Goal: Navigation & Orientation: Find specific page/section

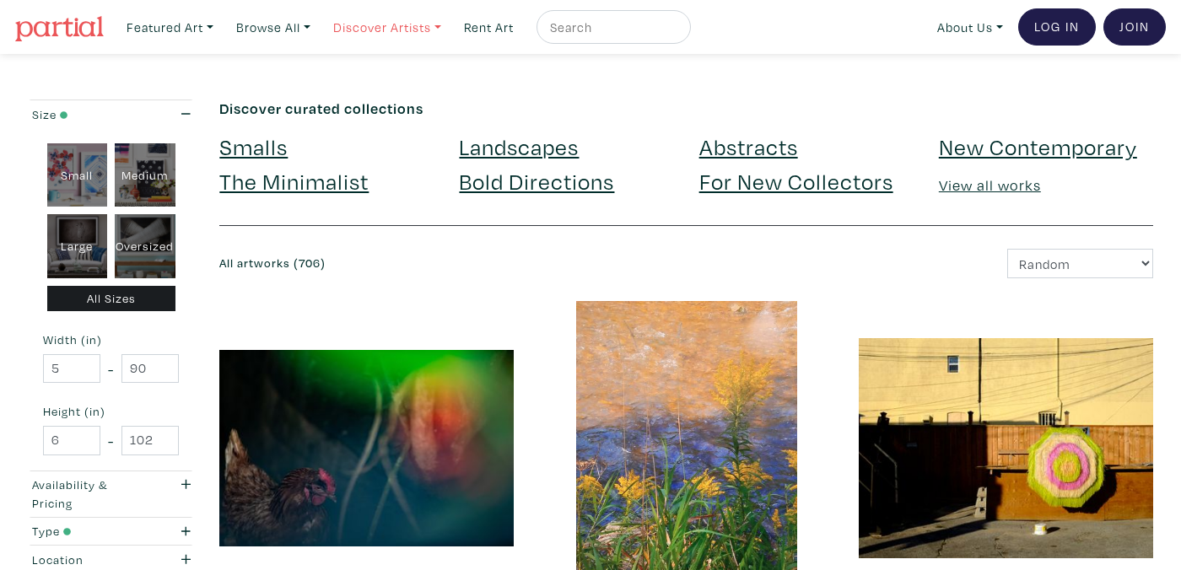
click at [401, 30] on link "Discover Artists" at bounding box center [387, 27] width 123 height 35
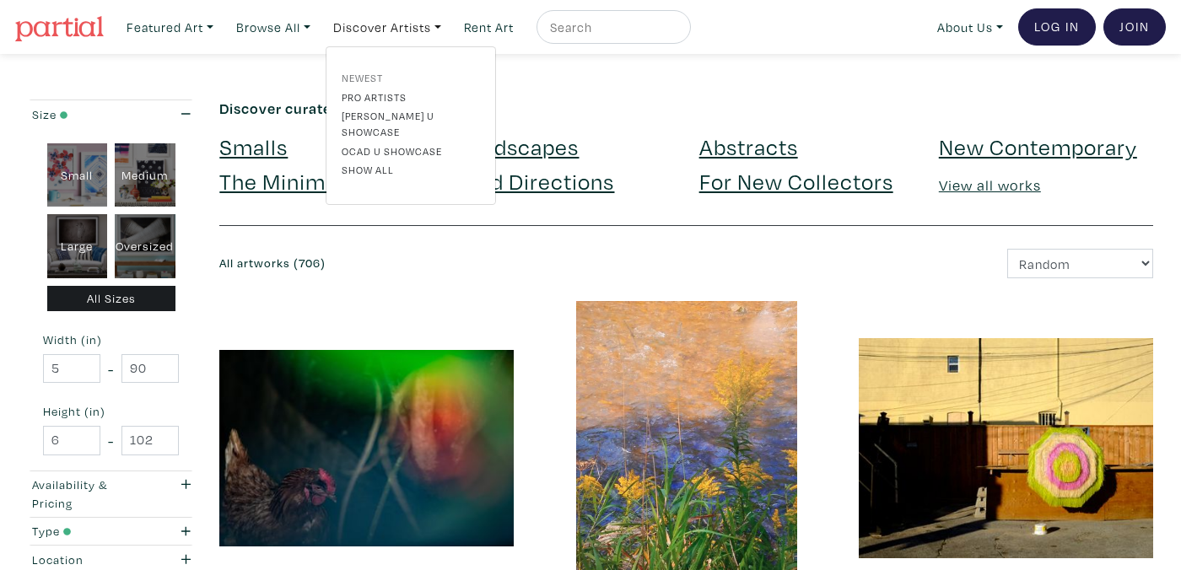
click at [376, 74] on link "Newest" at bounding box center [411, 77] width 138 height 15
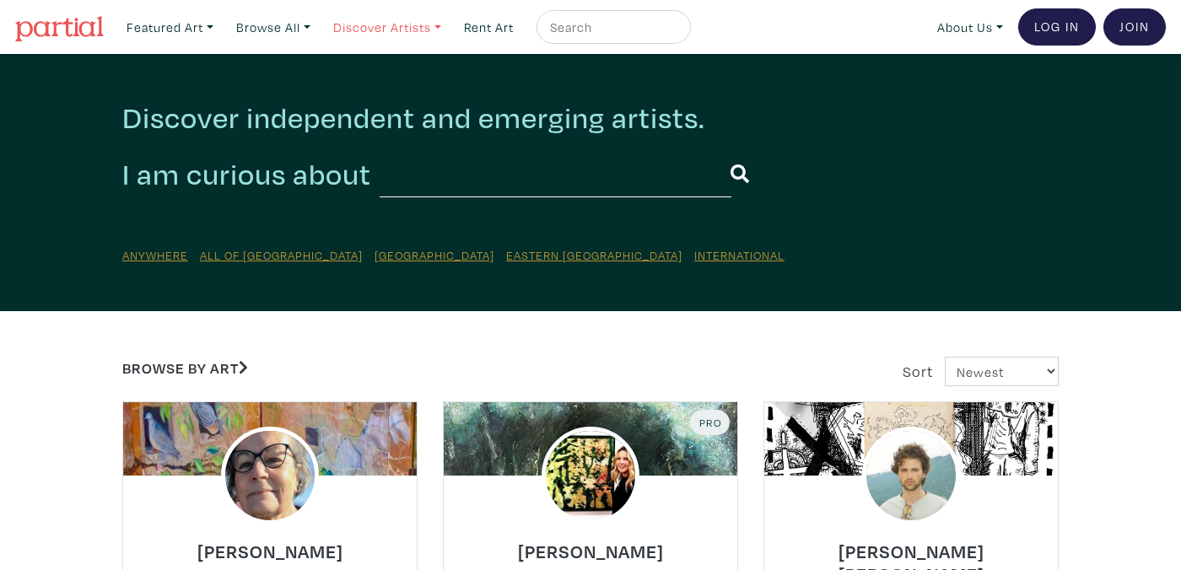
click at [447, 24] on link "Discover Artists" at bounding box center [387, 27] width 123 height 35
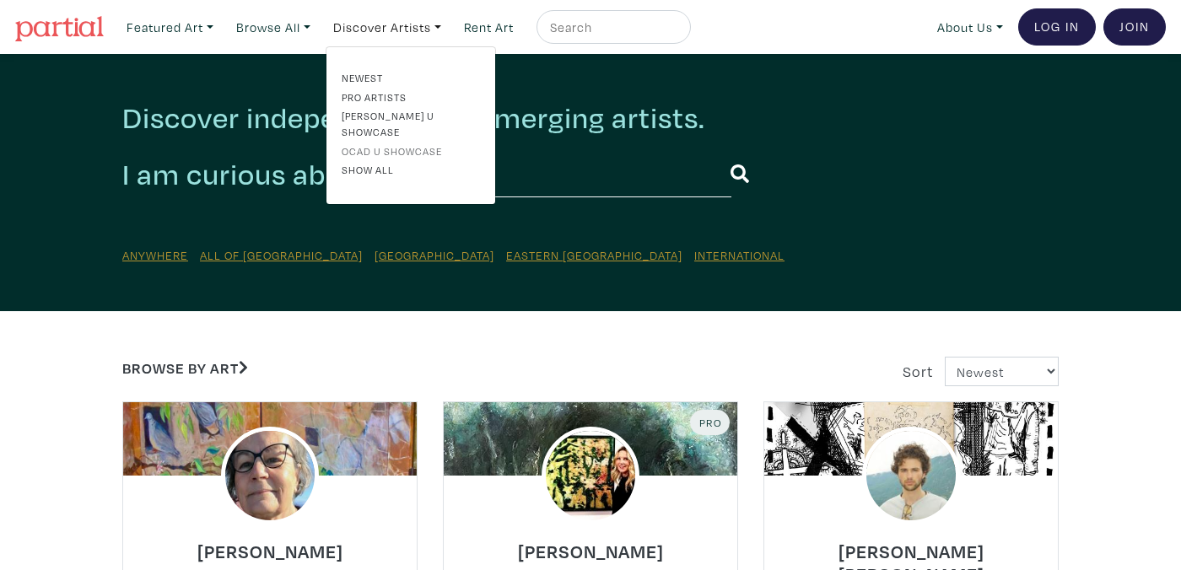
click at [408, 143] on link "OCAD U Showcase" at bounding box center [411, 150] width 138 height 15
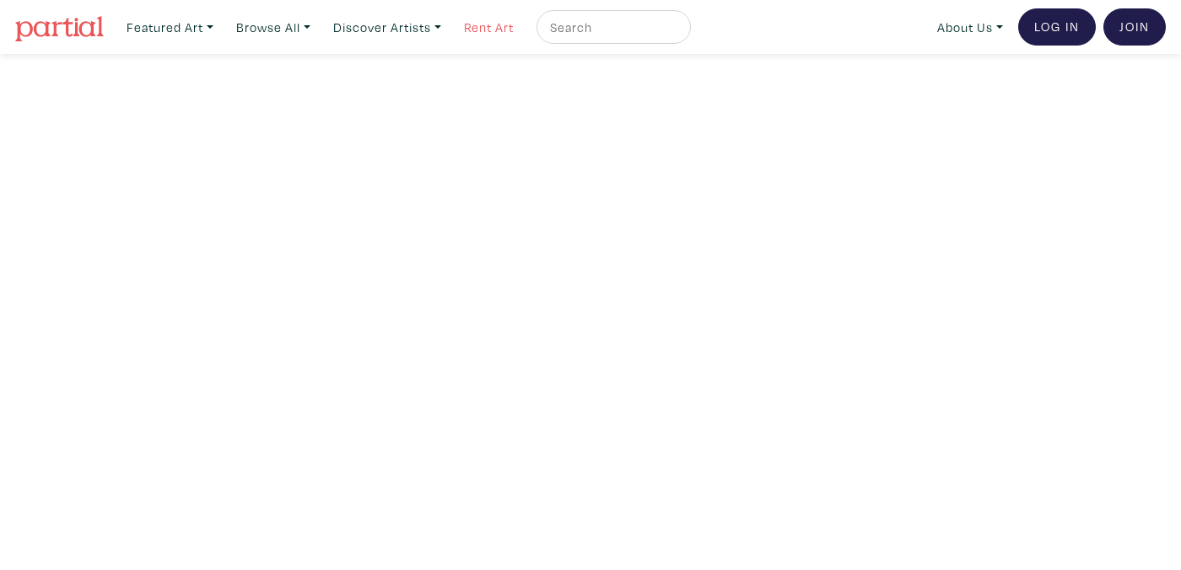
click at [514, 26] on link "Rent Art" at bounding box center [488, 27] width 65 height 35
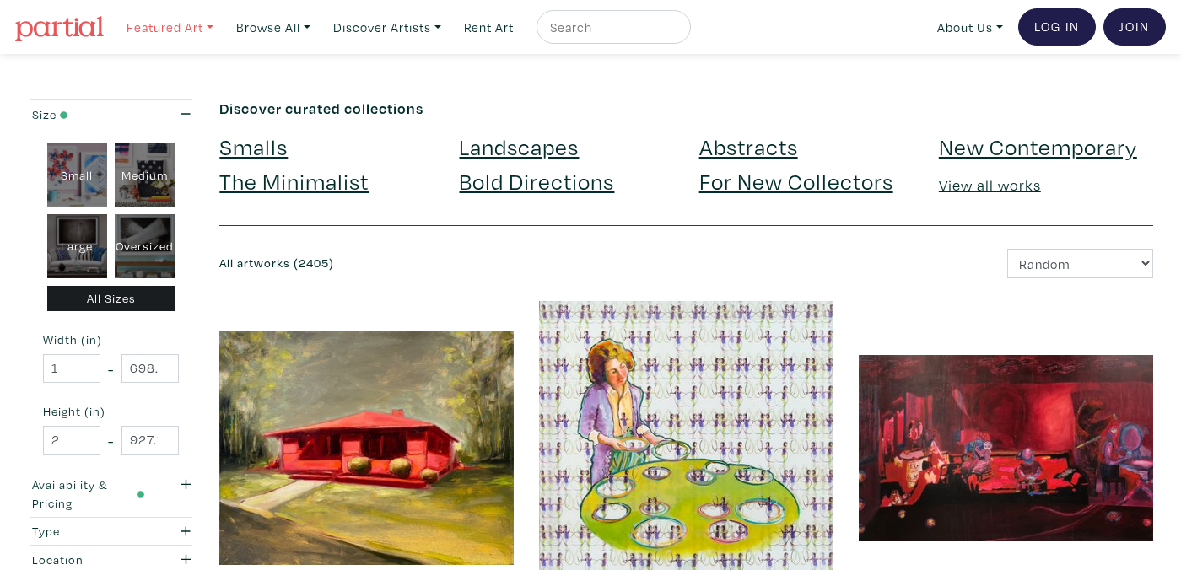
click at [215, 25] on link "Featured Art" at bounding box center [170, 27] width 102 height 35
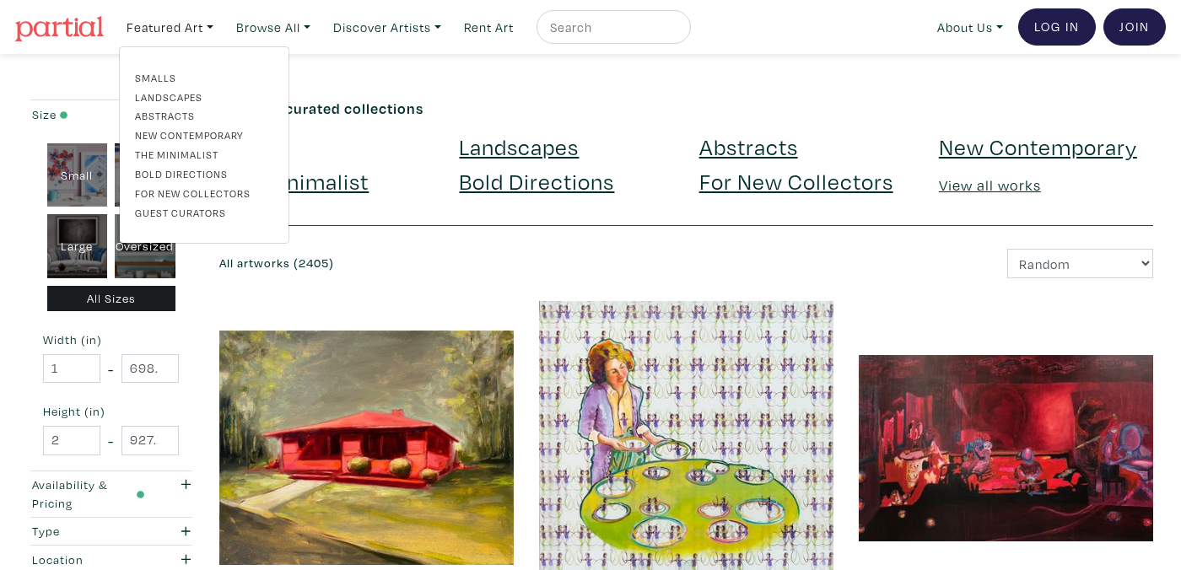
click at [210, 214] on link "Guest Curators" at bounding box center [204, 212] width 138 height 15
